Goal: Information Seeking & Learning: Find specific fact

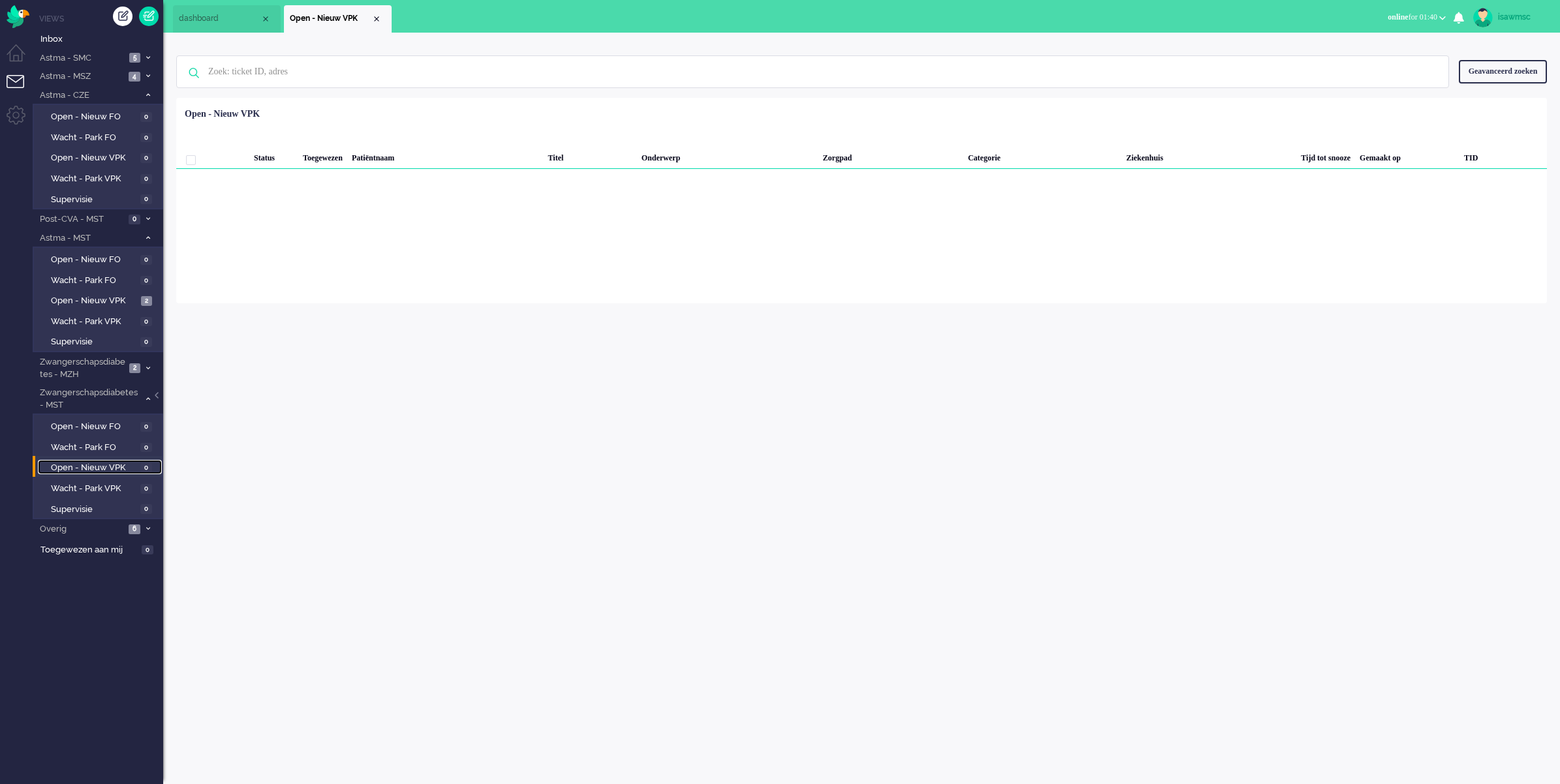
click at [121, 462] on span "Open - Nieuw VPK" at bounding box center [93, 468] width 86 height 12
click at [293, 369] on div "isawmsc Thuis Ticket Csat Mijn gemiddelde cijfer Deze week - Ticket Bijdragen P…" at bounding box center [861, 409] width 1397 height 752
click at [1098, 340] on div "isawmsc Thuis Ticket Csat Mijn gemiddelde cijfer Deze week - Ticket Bijdragen P…" at bounding box center [861, 409] width 1397 height 752
click at [827, 413] on div "isawmsc Thuis Ticket Csat Mijn gemiddelde cijfer Deze week - Ticket Bijdragen P…" at bounding box center [861, 409] width 1397 height 752
drag, startPoint x: 69, startPoint y: 463, endPoint x: 99, endPoint y: 462, distance: 30.0
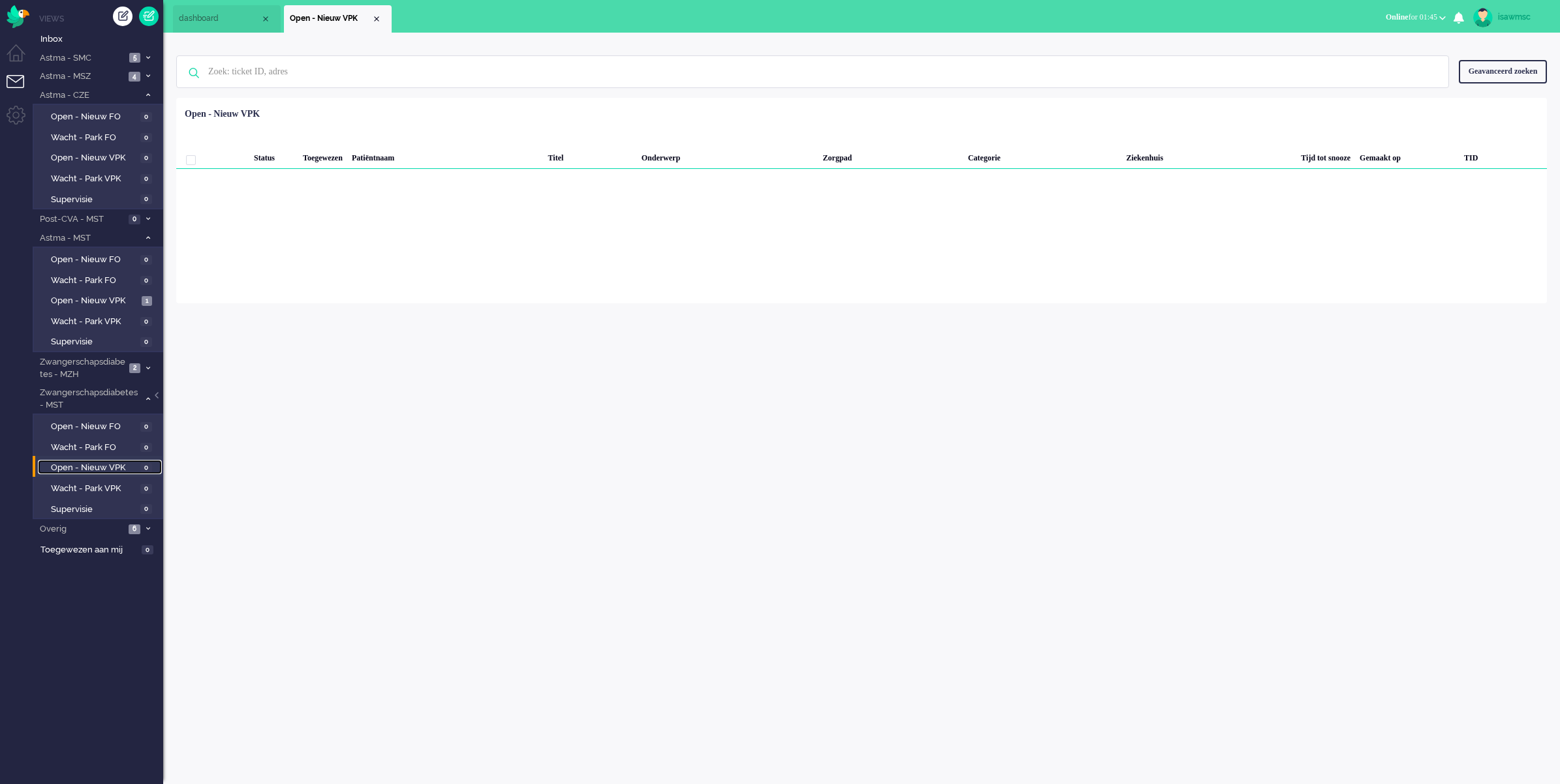
click at [69, 463] on span "Open - Nieuw VPK" at bounding box center [93, 468] width 86 height 12
click at [410, 422] on div "isawmsc Thuis Ticket Csat Mijn gemiddelde cijfer Deze week - Ticket Bijdragen P…" at bounding box center [861, 409] width 1397 height 752
click at [478, 363] on div "isawmsc Thuis Ticket Csat Mijn gemiddelde cijfer Deze week - Ticket Bijdragen P…" at bounding box center [861, 409] width 1397 height 752
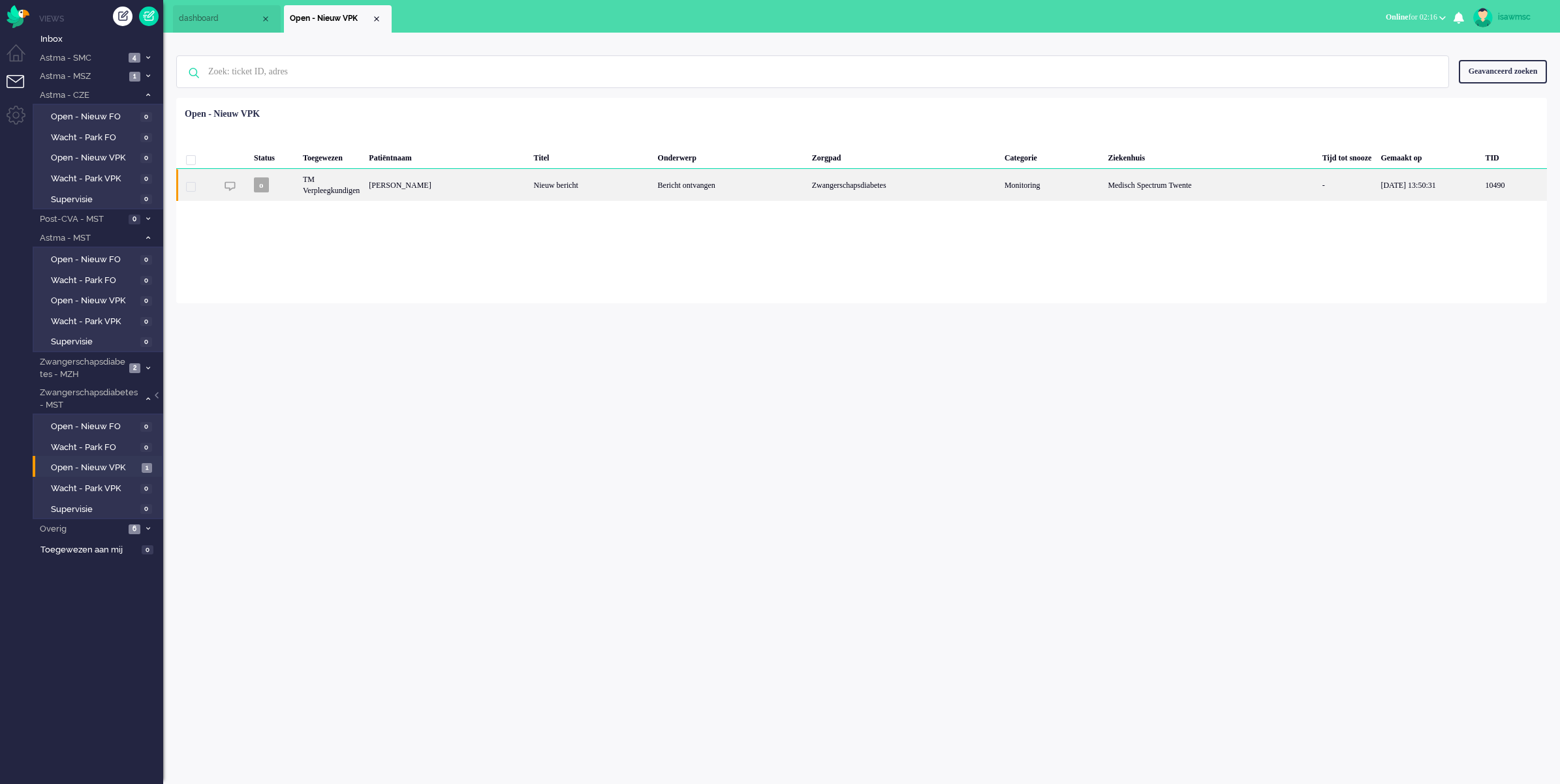
click at [901, 185] on div "Zwangerschapsdiabetes" at bounding box center [903, 185] width 193 height 32
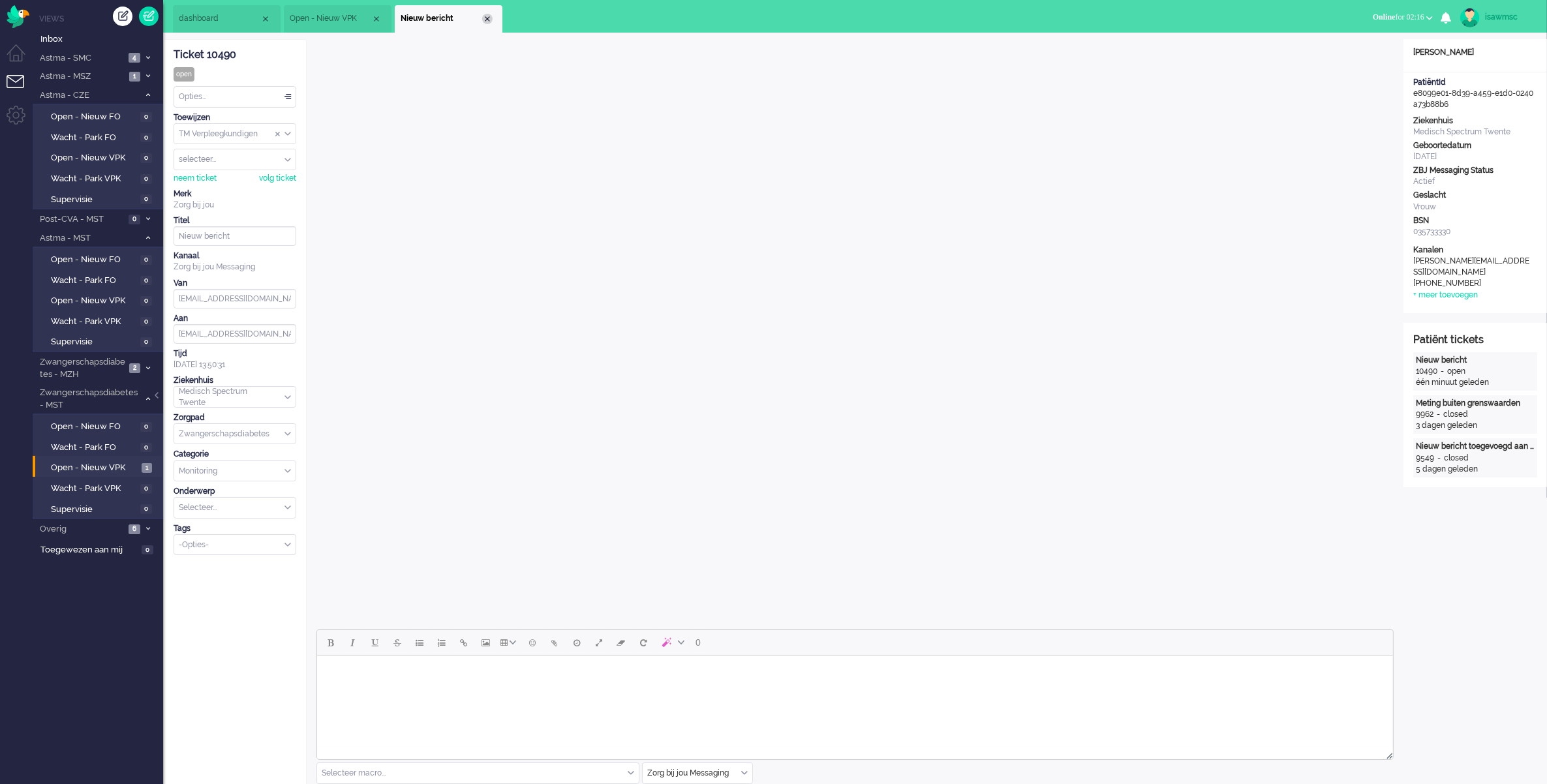
click at [487, 19] on div "Close tab" at bounding box center [487, 19] width 11 height 11
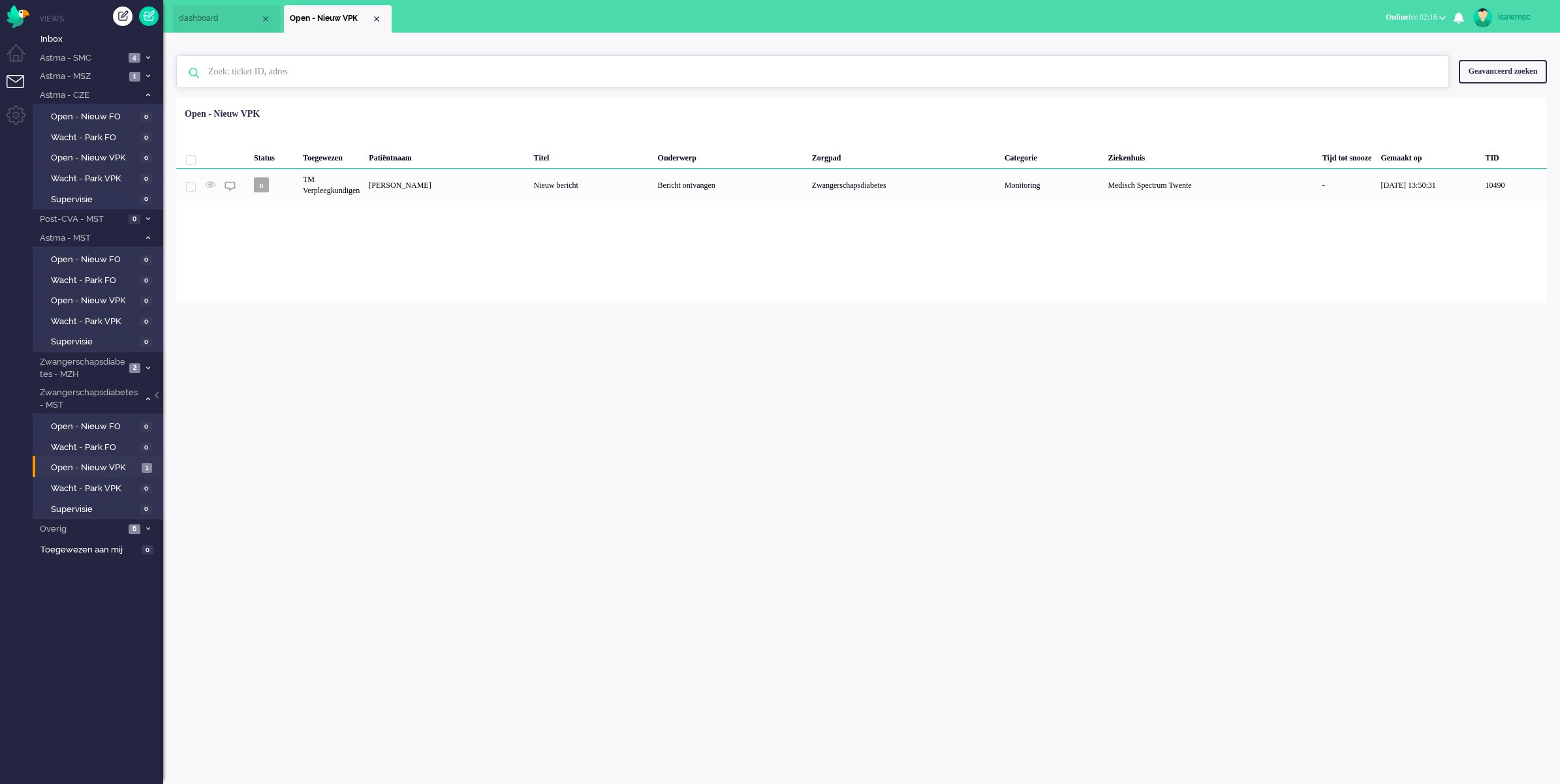
click at [539, 86] on input "text" at bounding box center [814, 72] width 1232 height 31
click at [110, 462] on span "Open - Nieuw VPK" at bounding box center [94, 468] width 88 height 12
click at [403, 352] on div "isawmsc Thuis Ticket Csat Mijn gemiddelde cijfer Deze week - Ticket Bijdragen P…" at bounding box center [861, 409] width 1397 height 752
click at [487, 43] on div "Geen zoekresultaten [PERSON_NAME] nog eens Geavanceerd zoeken Geavanceerd zoeke…" at bounding box center [861, 168] width 1397 height 271
click at [106, 53] on span "Astma - SMC" at bounding box center [81, 58] width 87 height 12
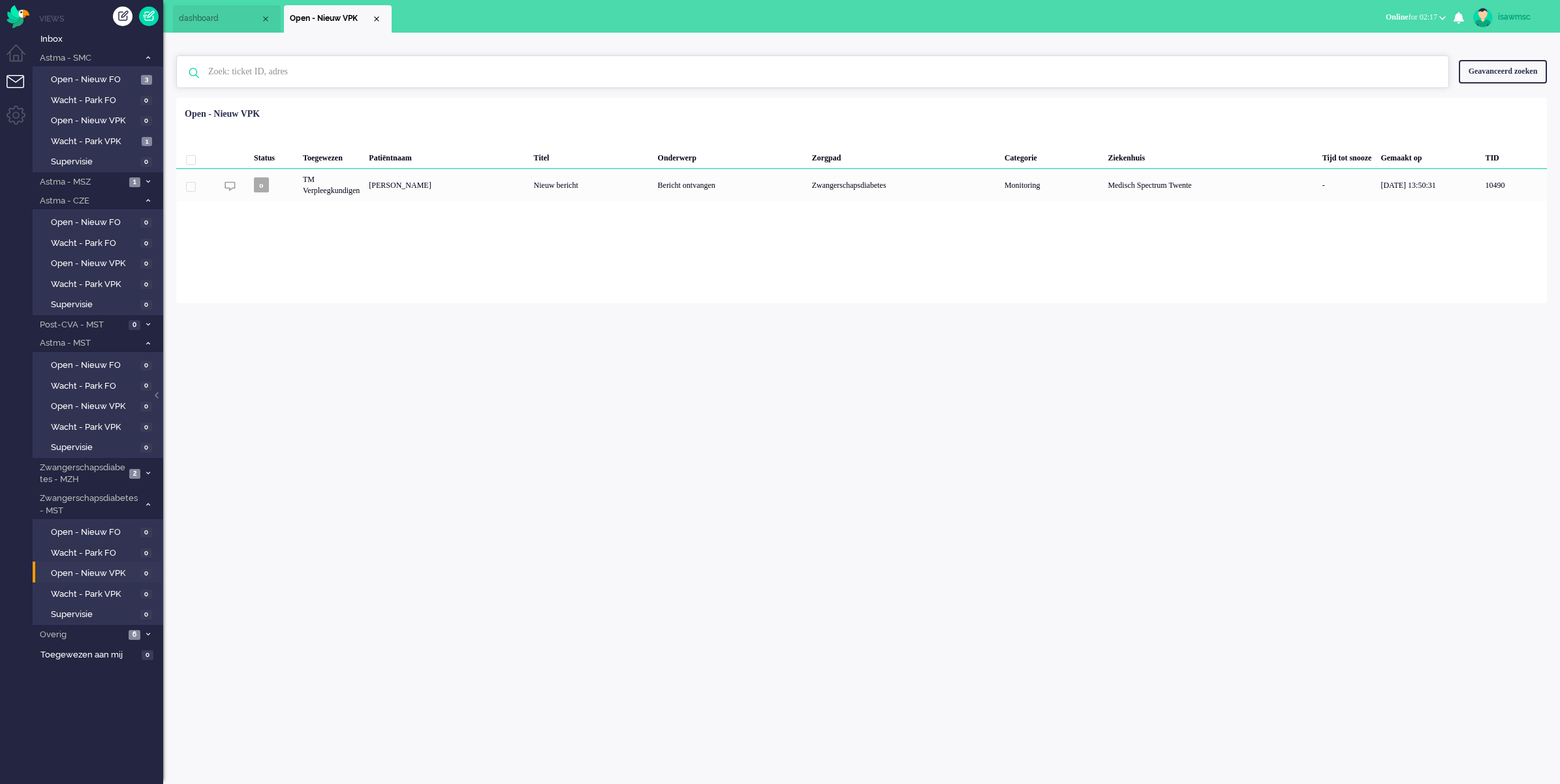
click at [269, 76] on input "text" at bounding box center [814, 72] width 1232 height 31
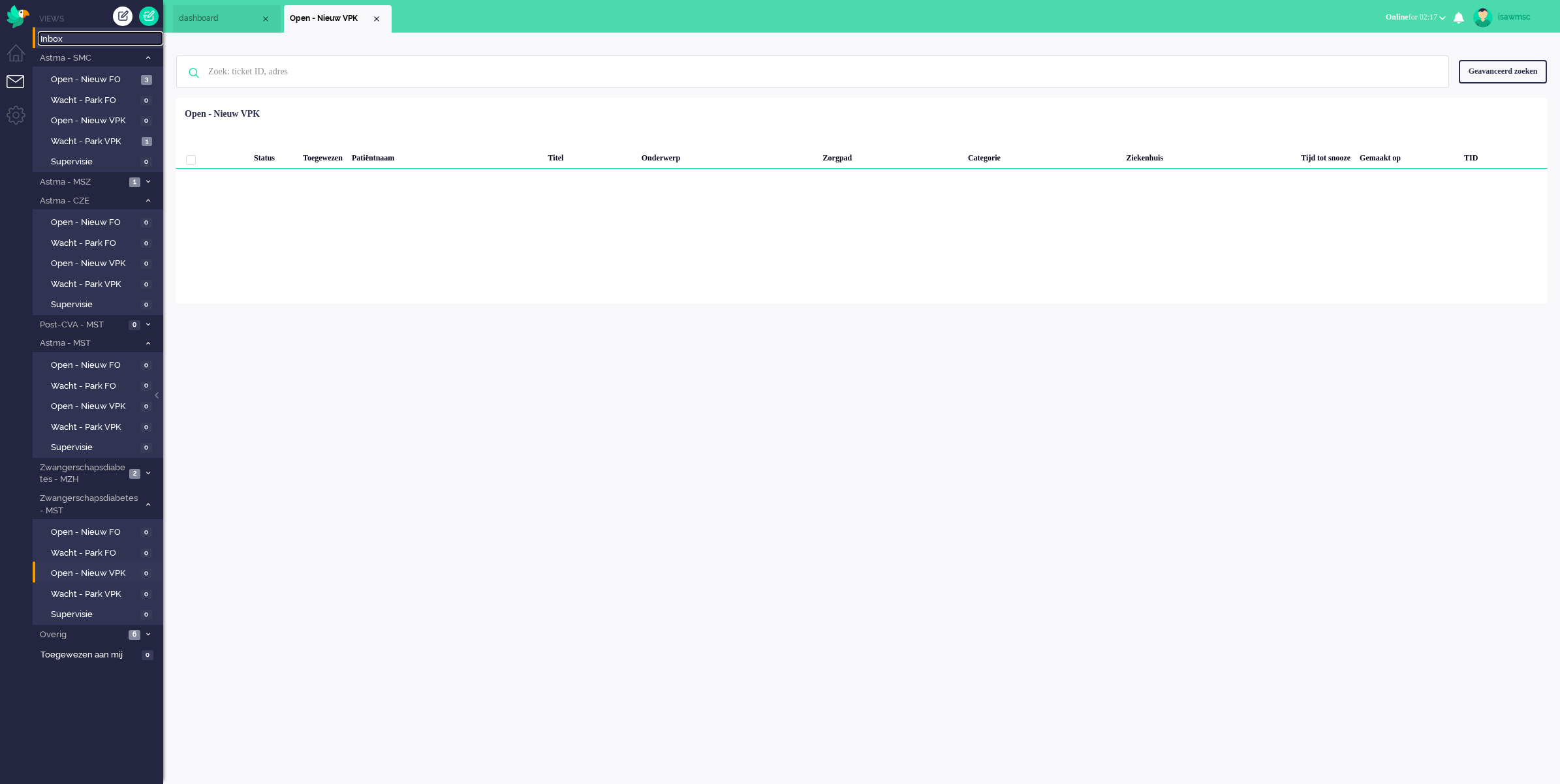
click at [128, 34] on span "Inbox" at bounding box center [102, 39] width 123 height 12
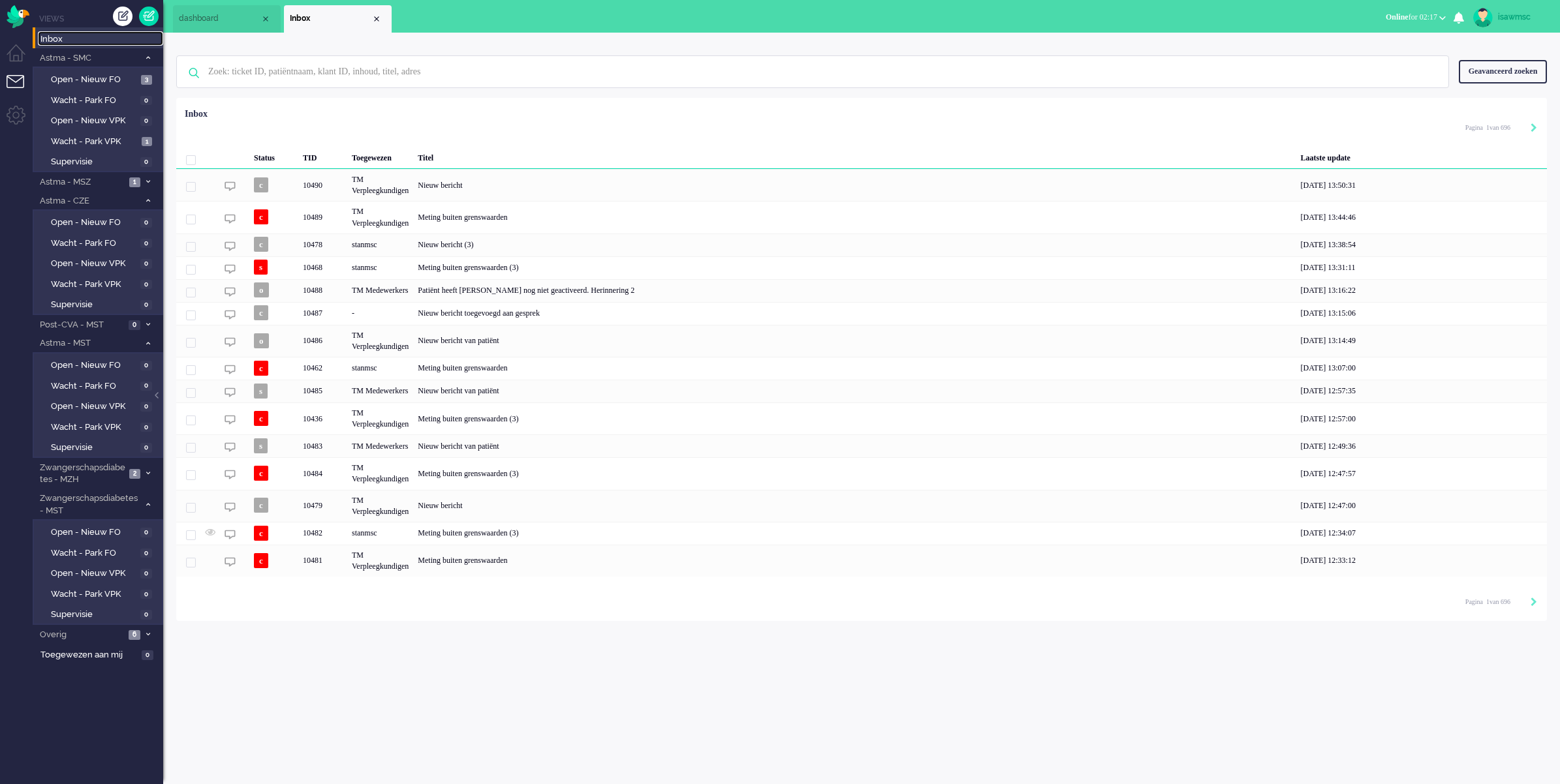
click at [64, 40] on span "Inbox" at bounding box center [102, 39] width 123 height 12
click at [293, 72] on input "text" at bounding box center [814, 72] width 1232 height 31
click at [586, 83] on input "text" at bounding box center [814, 72] width 1232 height 31
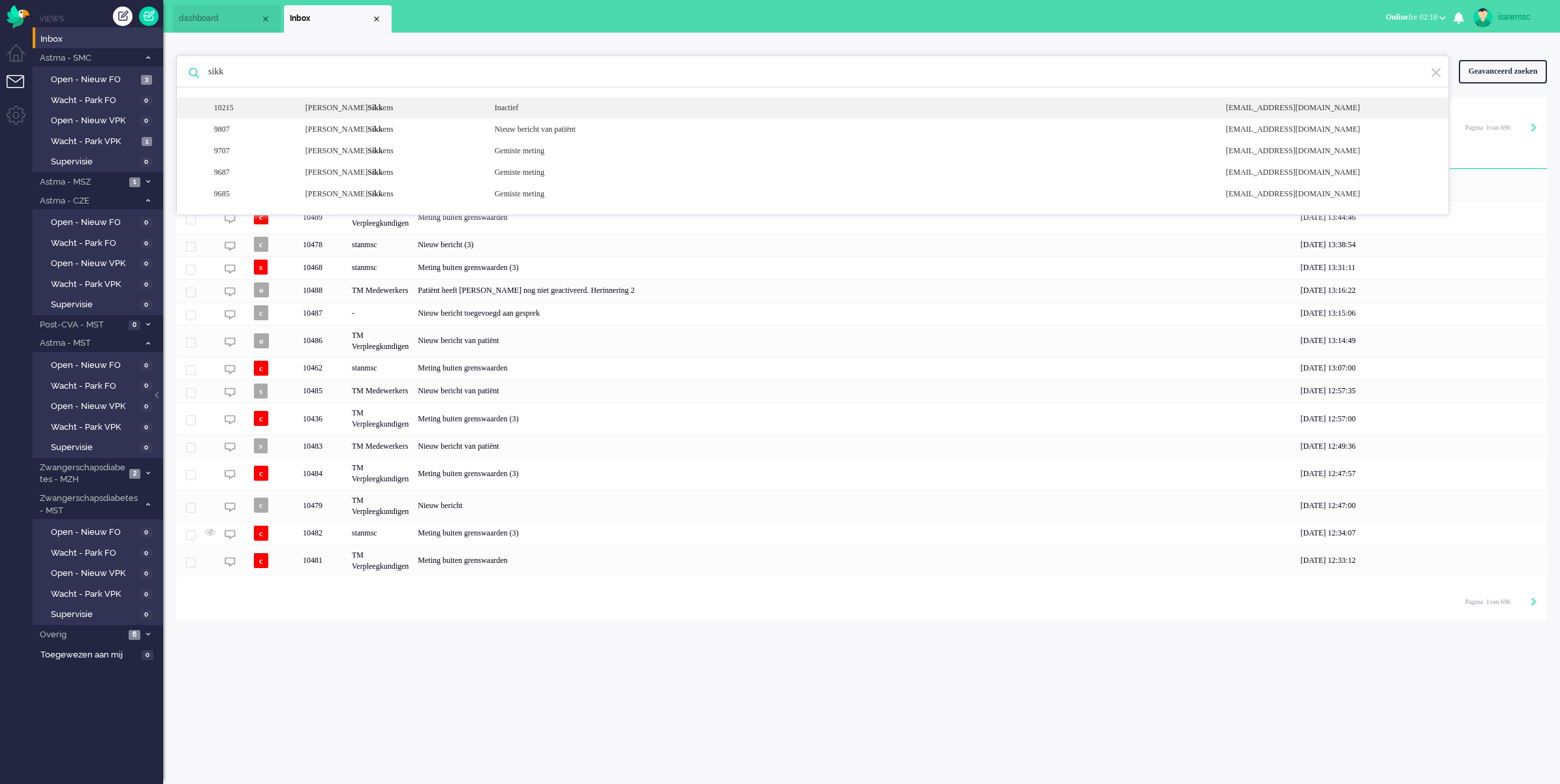
type input "sikk"
click at [553, 100] on div "10215 [PERSON_NAME] ens Inactief [EMAIL_ADDRESS][DOMAIN_NAME]" at bounding box center [813, 108] width 1272 height 21
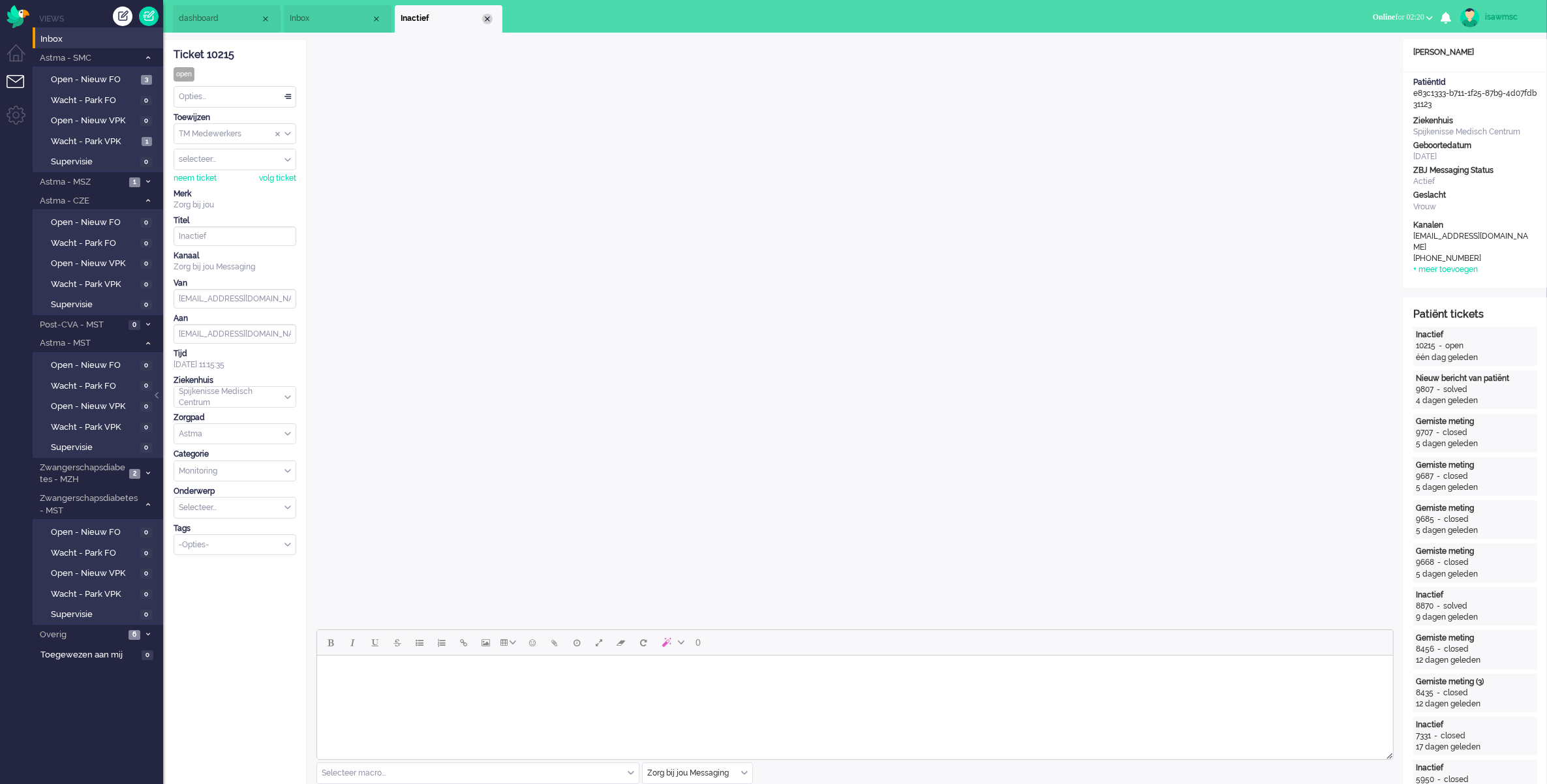
click at [487, 21] on div "Close tab" at bounding box center [487, 19] width 11 height 11
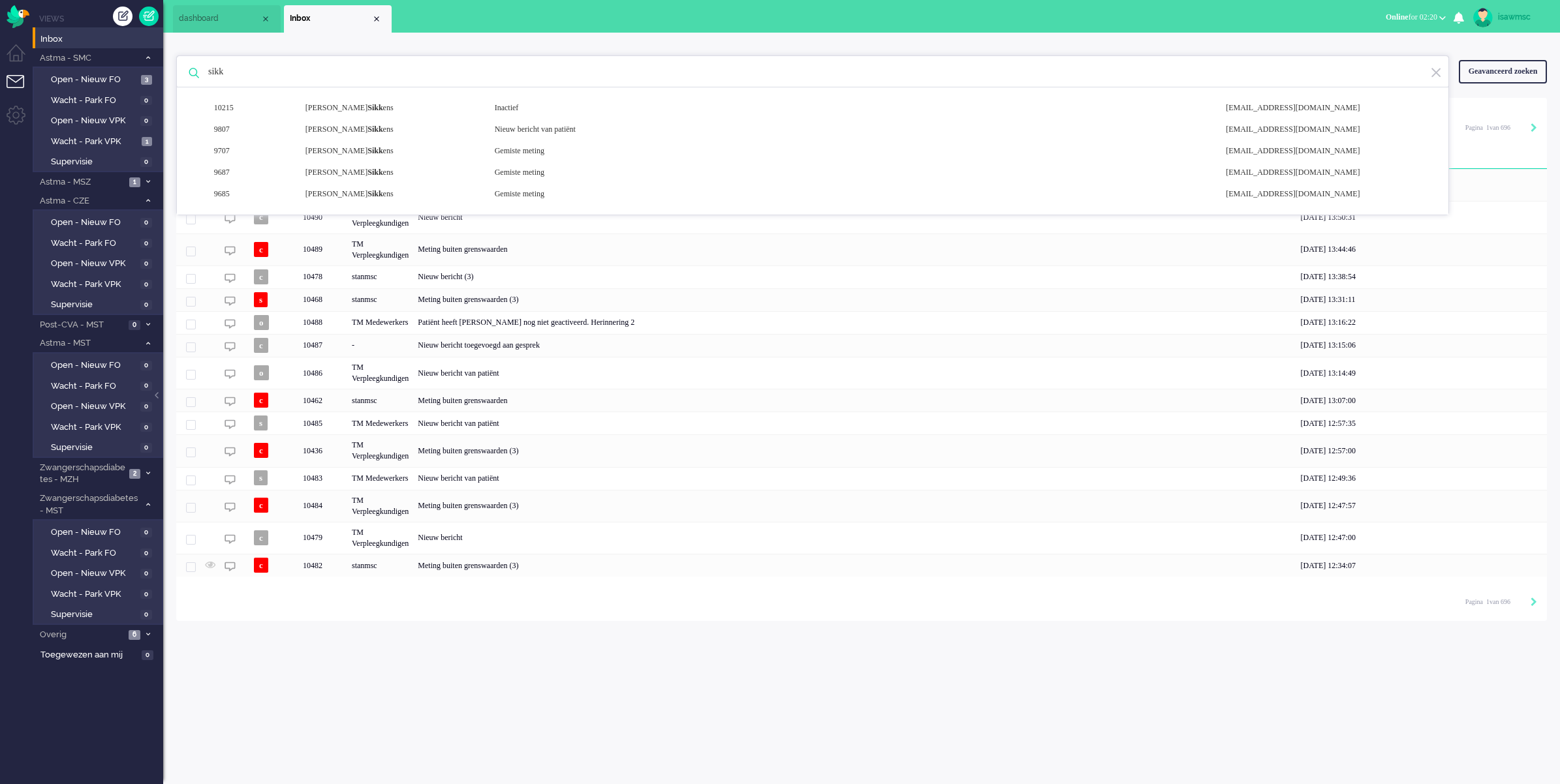
click at [500, 16] on ul "dashboard Inbox" at bounding box center [734, 16] width 1123 height 33
drag, startPoint x: 294, startPoint y: 73, endPoint x: 203, endPoint y: 77, distance: 91.1
click at [203, 77] on input "sikk" at bounding box center [814, 72] width 1232 height 31
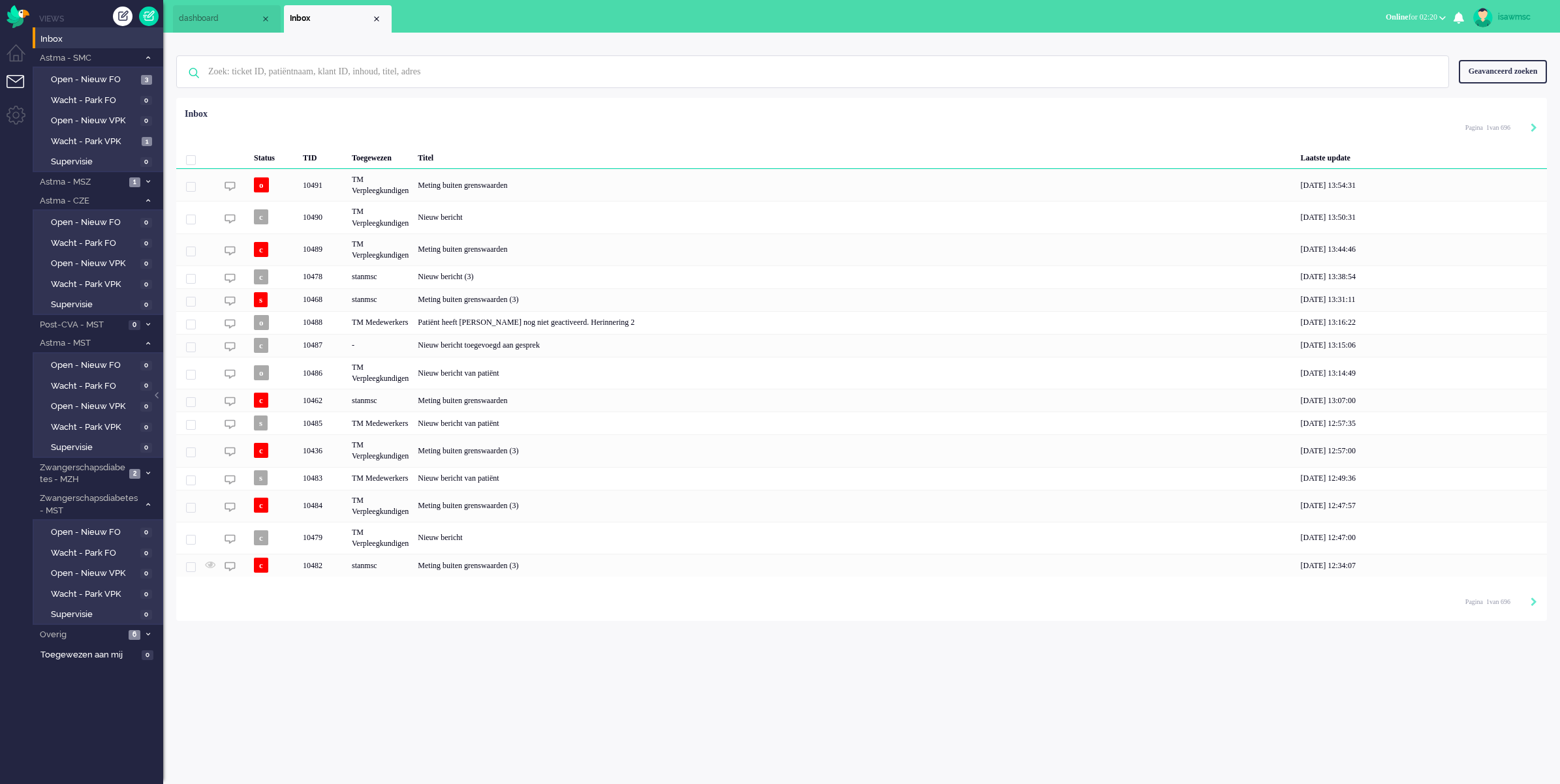
click at [520, 39] on div "1 0 2 1 5 M a r i a J [PERSON_NAME] S i k k e n s I n a c t i e f n o r e p l y…" at bounding box center [861, 327] width 1397 height 589
click at [813, 24] on ul "dashboard Inbox" at bounding box center [734, 16] width 1123 height 33
